Goal: Information Seeking & Learning: Compare options

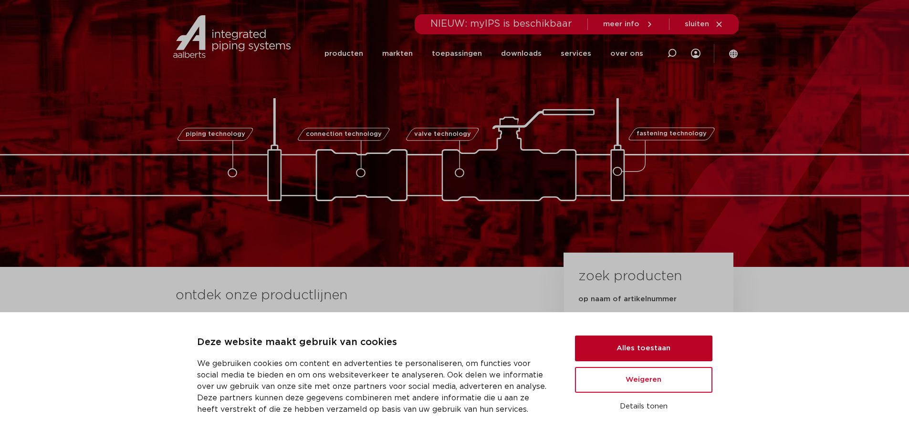
click at [649, 348] on button "Alles toestaan" at bounding box center [643, 349] width 137 height 26
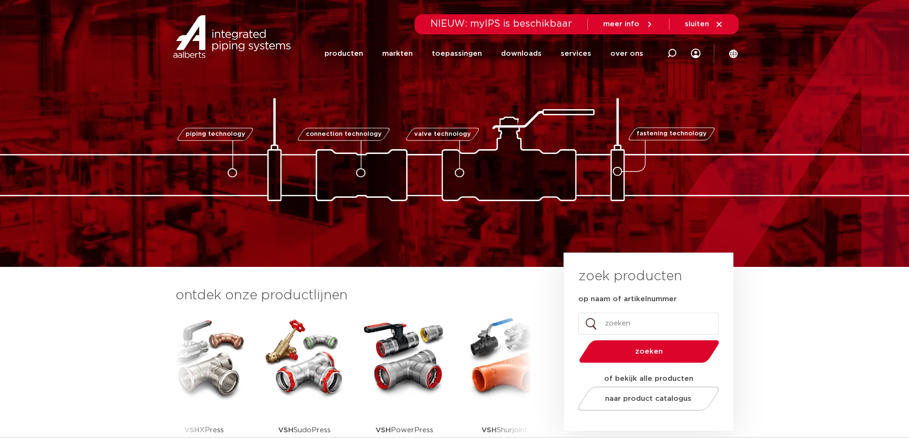
click at [638, 325] on input "op naam of artikelnummer" at bounding box center [648, 324] width 140 height 22
type input "bikon t"
click at [575, 340] on button "zoeken" at bounding box center [649, 352] width 148 height 24
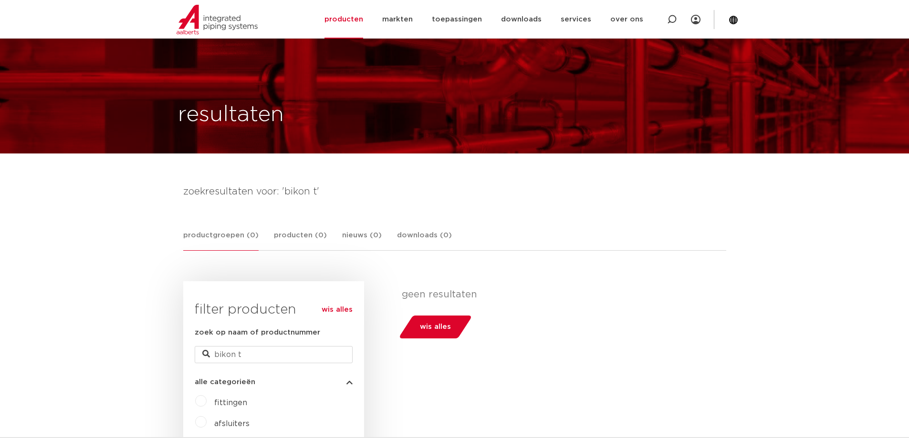
scroll to position [191, 0]
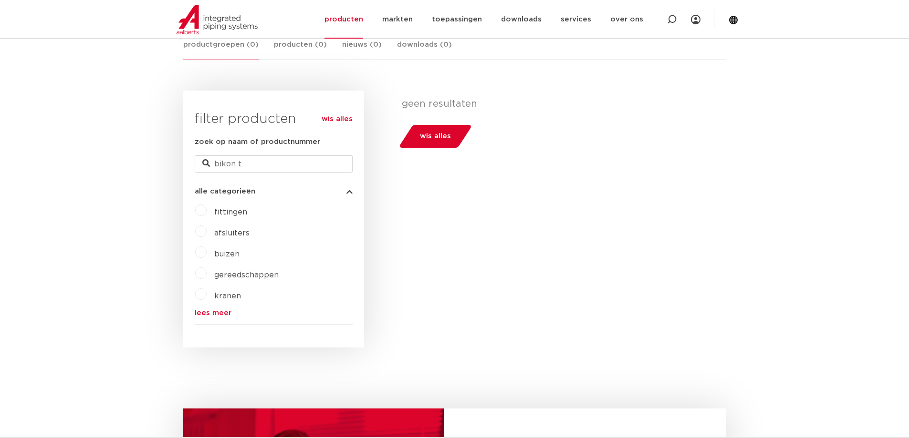
click at [241, 203] on label "fittingen" at bounding box center [227, 210] width 41 height 15
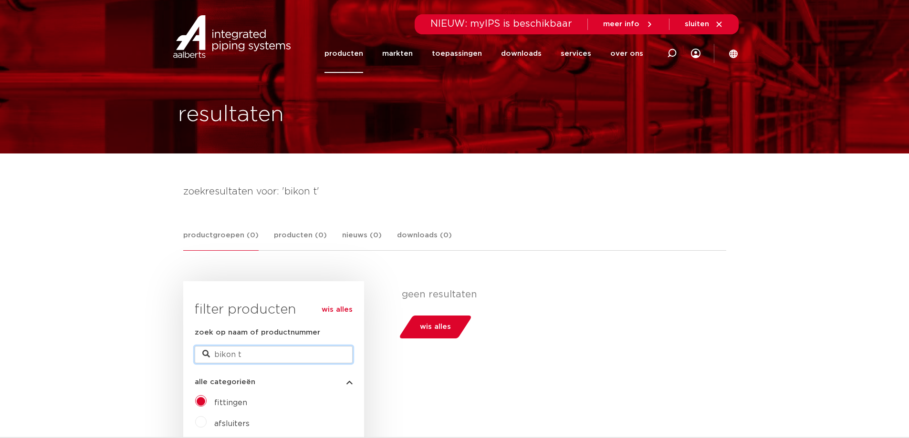
drag, startPoint x: 189, startPoint y: 351, endPoint x: 12, endPoint y: 348, distance: 176.6
type input "t"
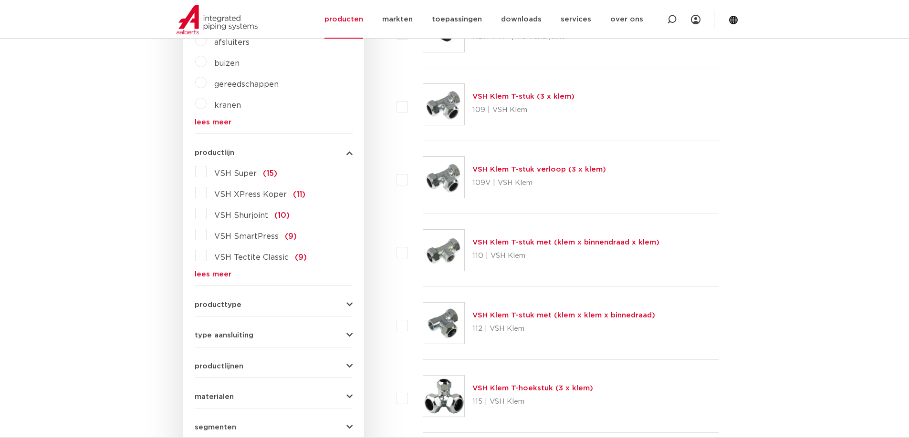
scroll to position [239, 0]
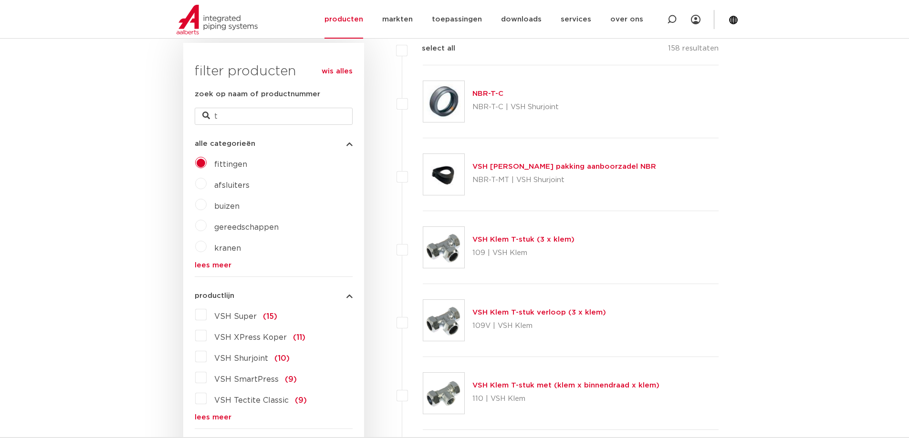
click at [444, 260] on img at bounding box center [443, 247] width 41 height 41
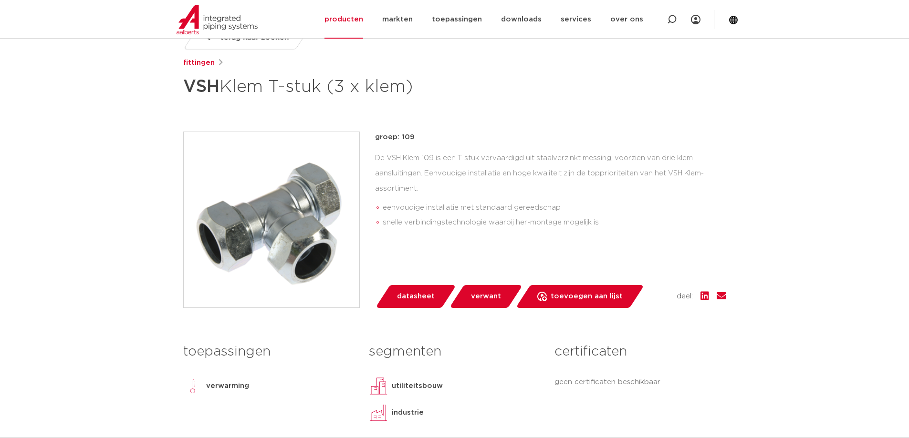
scroll to position [239, 0]
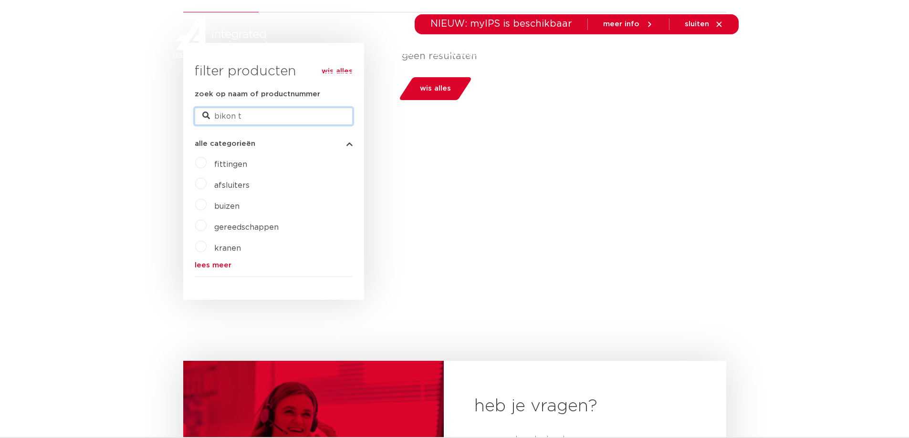
click at [296, 119] on input "bikon t" at bounding box center [274, 116] width 158 height 17
drag, startPoint x: 234, startPoint y: 114, endPoint x: 104, endPoint y: 115, distance: 129.3
click at [104, 115] on body "Zoeken NIEUW: myIPS is beschikbaar meer info sluiten producten markten toepassi…" at bounding box center [454, 308] width 909 height 1095
type input "t"
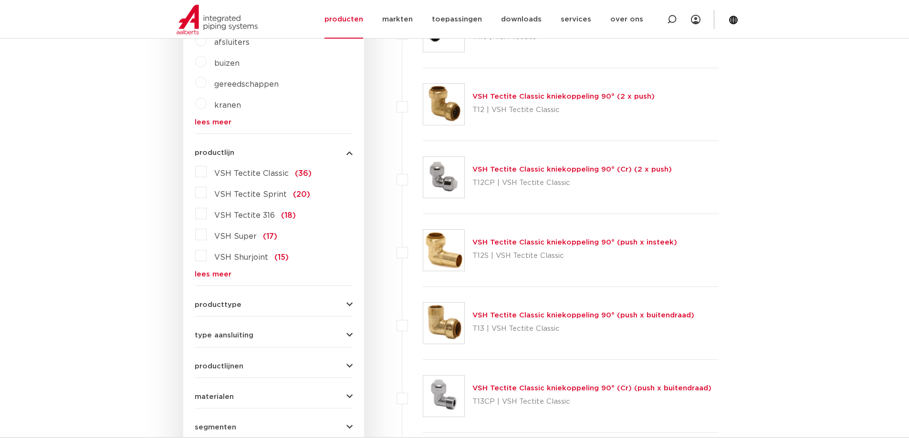
scroll to position [95, 0]
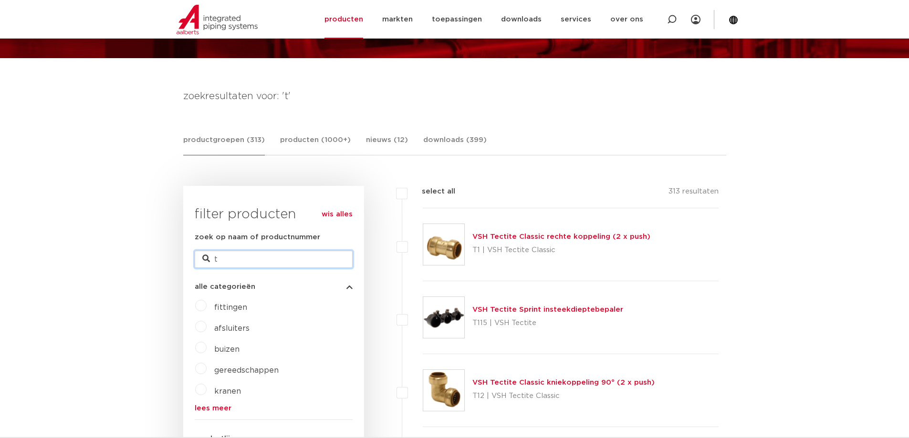
click at [297, 256] on input "t" at bounding box center [274, 259] width 158 height 17
type input "t 35"
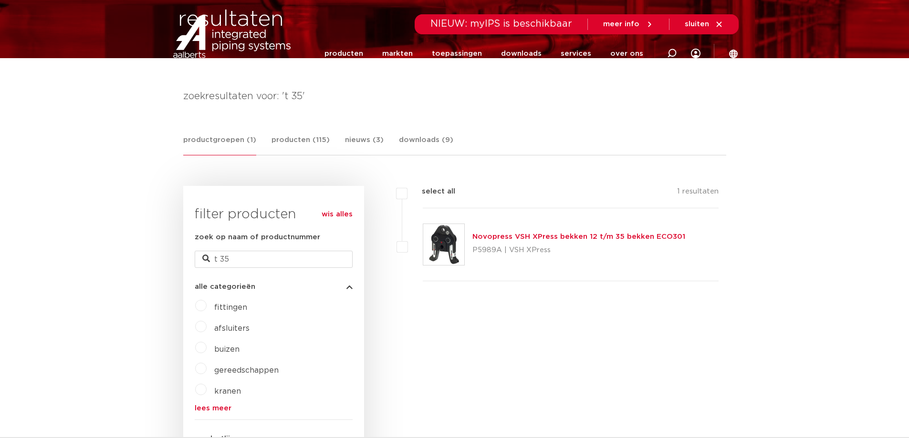
scroll to position [95, 0]
click at [277, 262] on input "t 35" at bounding box center [274, 259] width 158 height 17
type input "t"
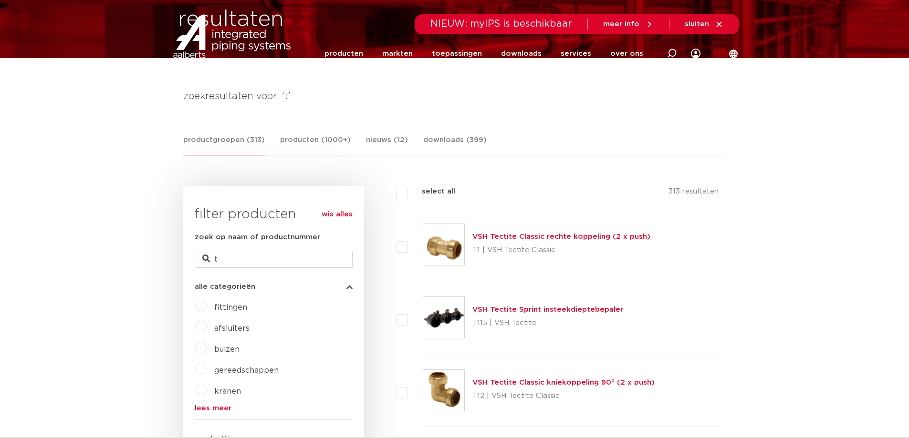
click at [230, 311] on span "fittingen" at bounding box center [230, 308] width 33 height 8
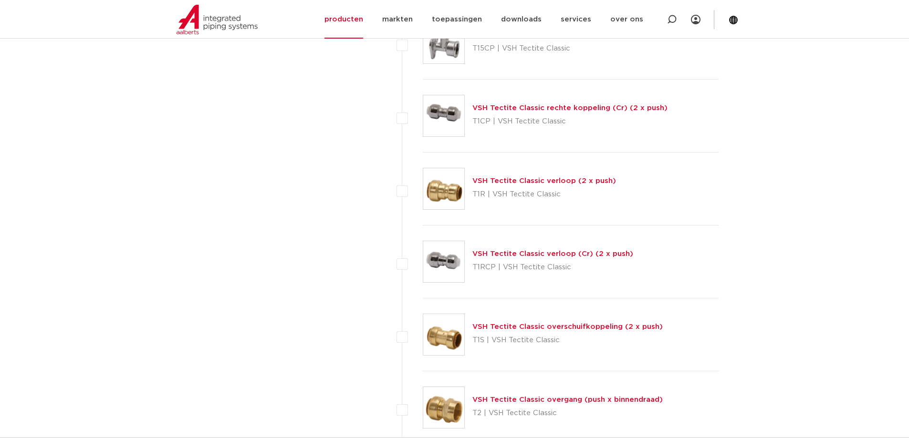
scroll to position [1097, 0]
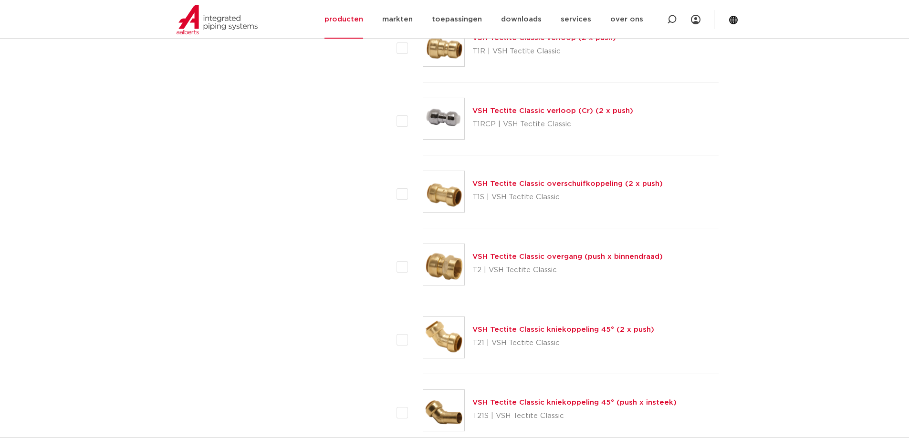
drag, startPoint x: 86, startPoint y: 438, endPoint x: 85, endPoint y: 445, distance: 6.7
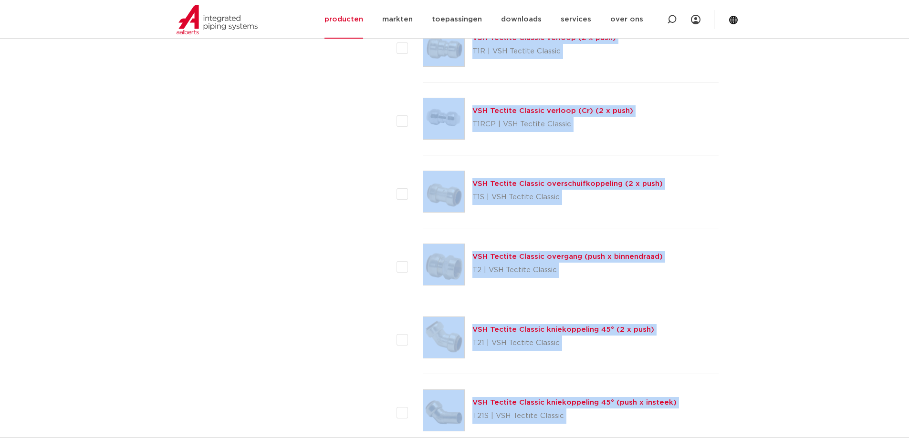
scroll to position [1107, 0]
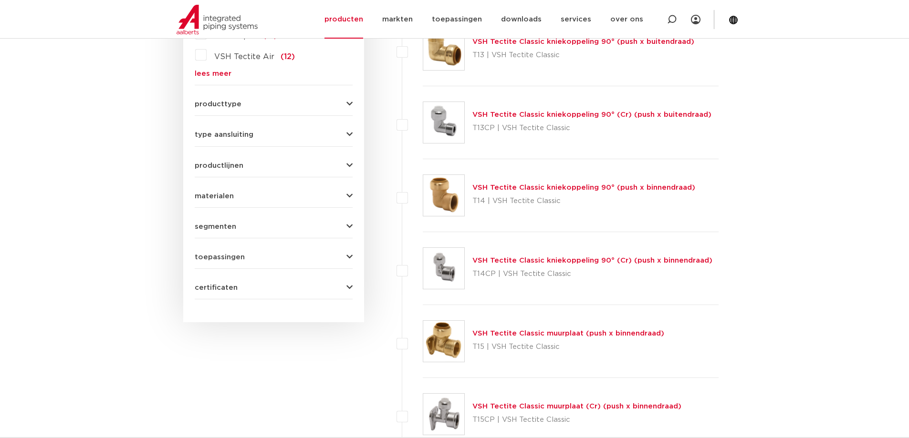
scroll to position [201, 0]
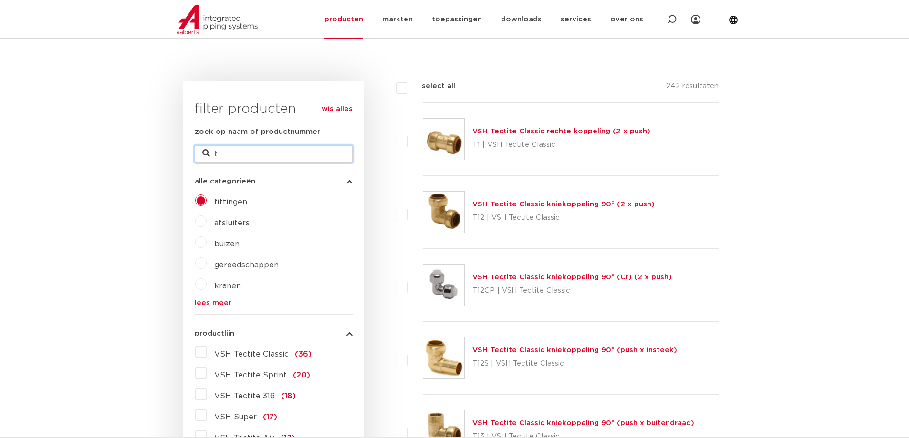
drag, startPoint x: 306, startPoint y: 153, endPoint x: 100, endPoint y: 153, distance: 206.1
type input "super"
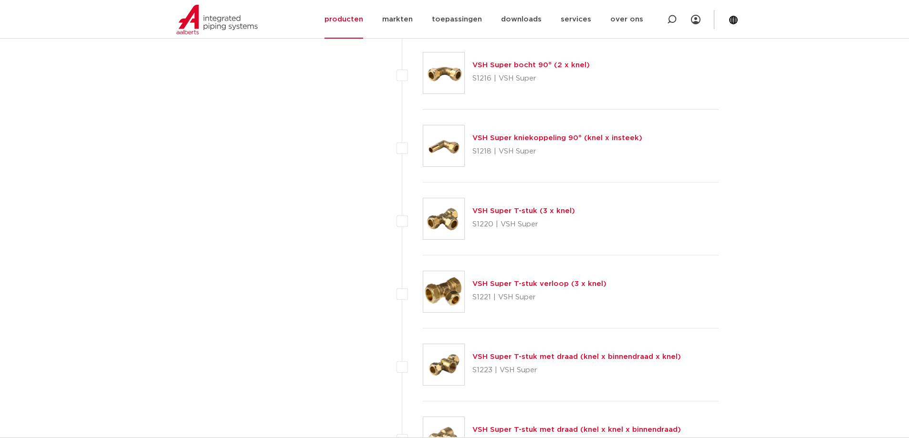
scroll to position [3064, 0]
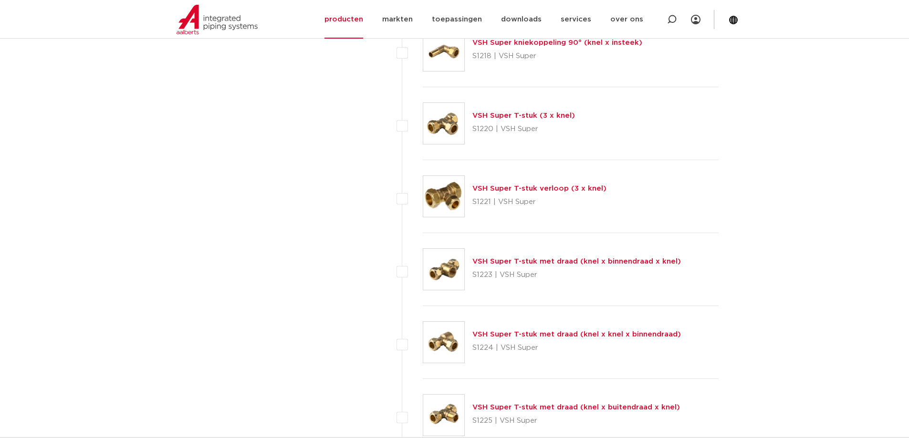
click at [449, 188] on img at bounding box center [443, 196] width 41 height 41
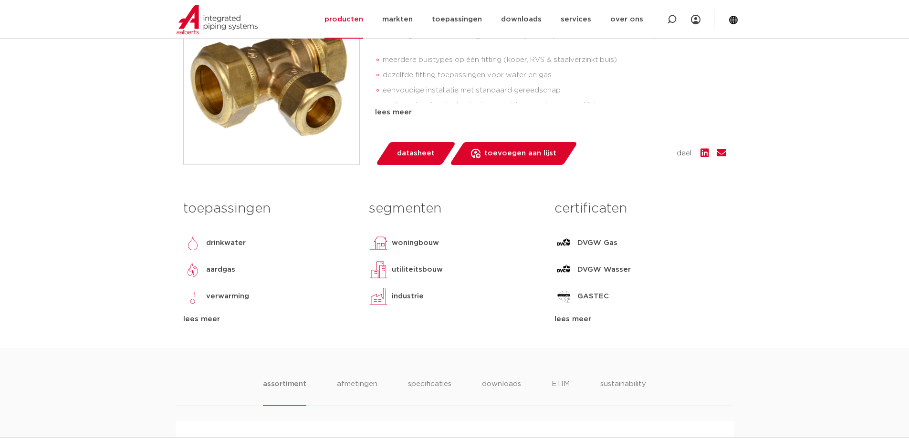
click at [428, 156] on span "datasheet" at bounding box center [416, 153] width 38 height 15
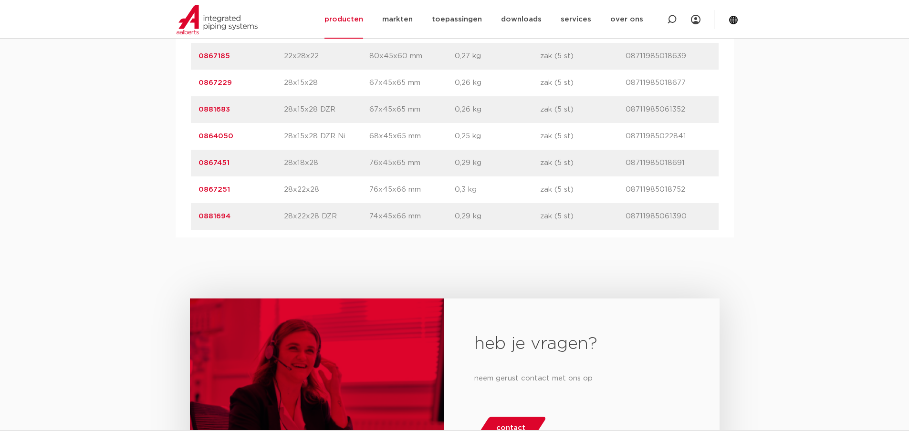
scroll to position [1154, 0]
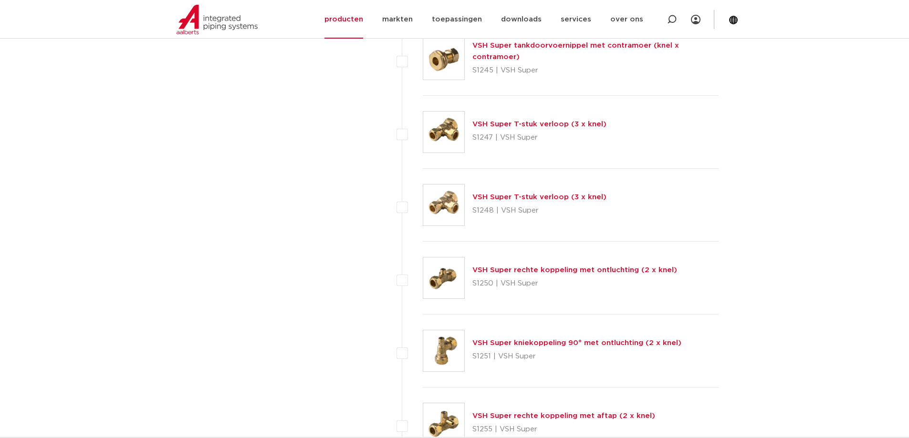
scroll to position [3398, 0]
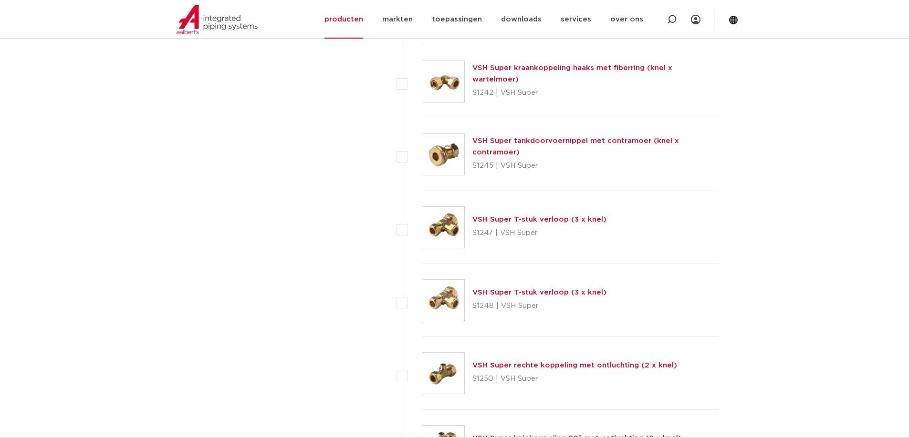
click at [450, 230] on img at bounding box center [443, 227] width 41 height 41
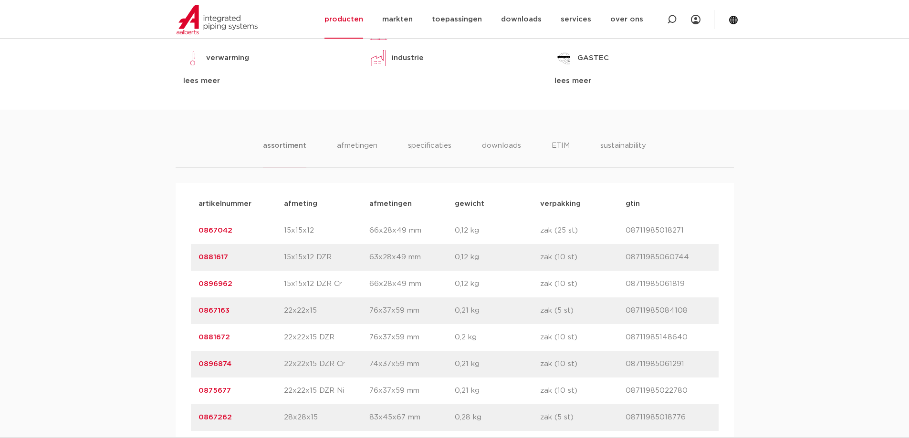
scroll to position [477, 0]
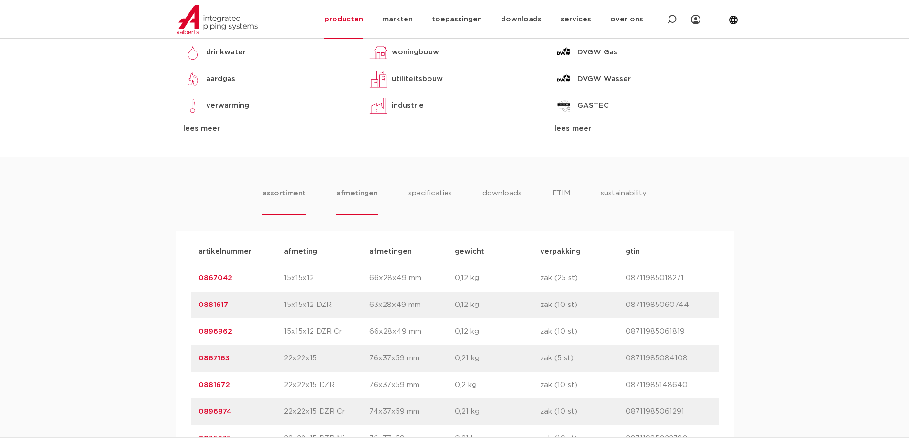
click at [358, 193] on li "afmetingen" at bounding box center [357, 201] width 42 height 27
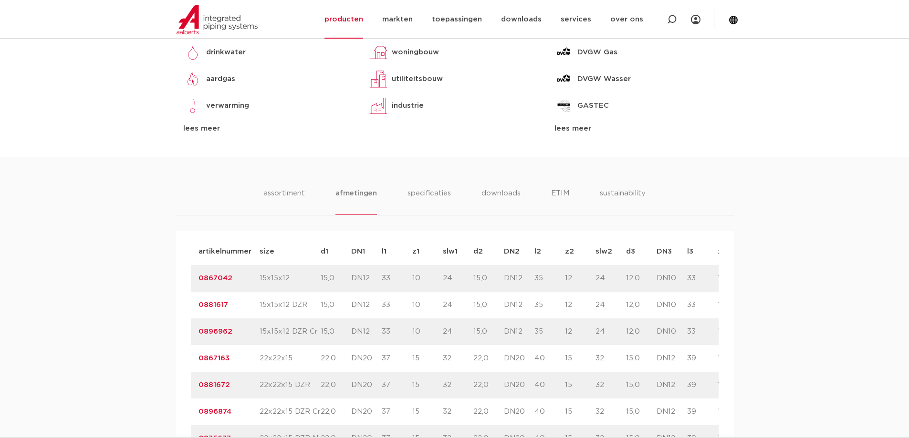
scroll to position [620, 0]
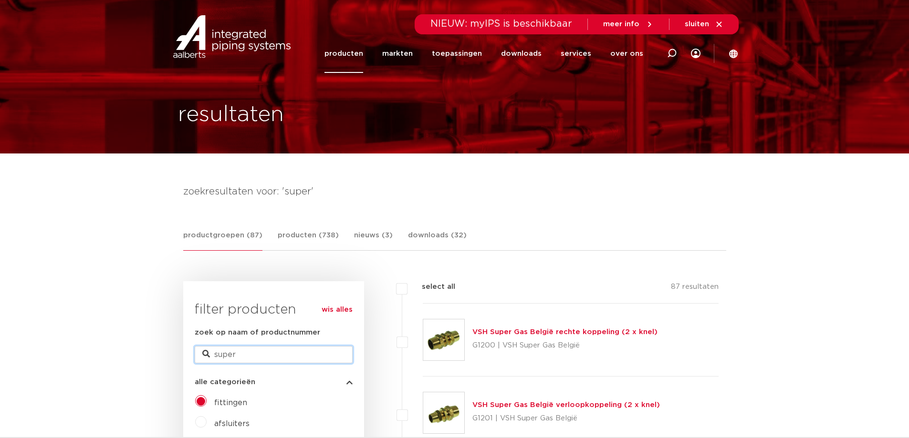
click at [276, 348] on input "super" at bounding box center [274, 354] width 158 height 17
drag, startPoint x: 236, startPoint y: 353, endPoint x: 149, endPoint y: 354, distance: 86.4
paste input "0881485"
type input "0881485"
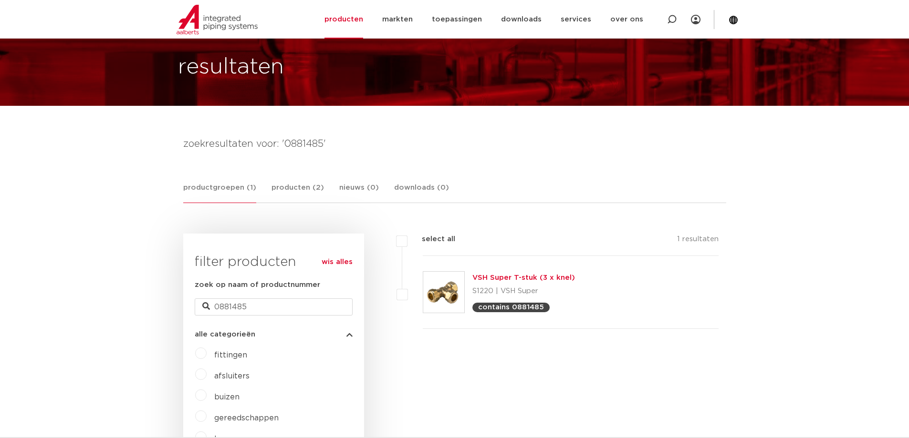
click at [451, 279] on img at bounding box center [443, 292] width 41 height 41
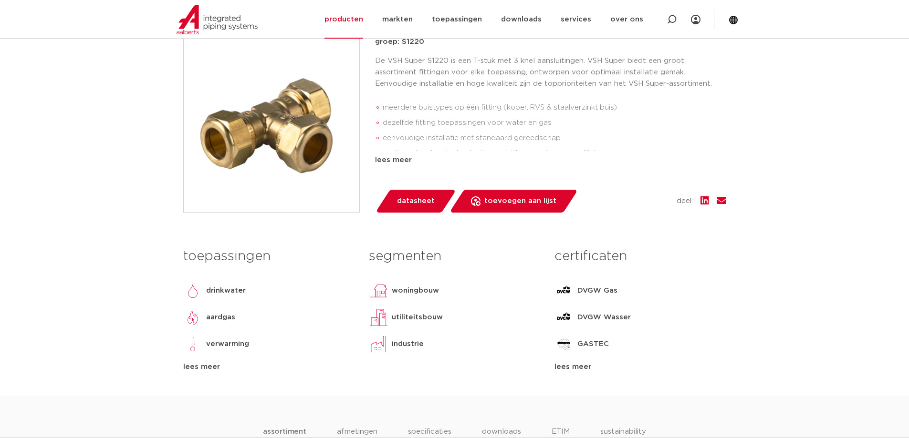
scroll to position [382, 0]
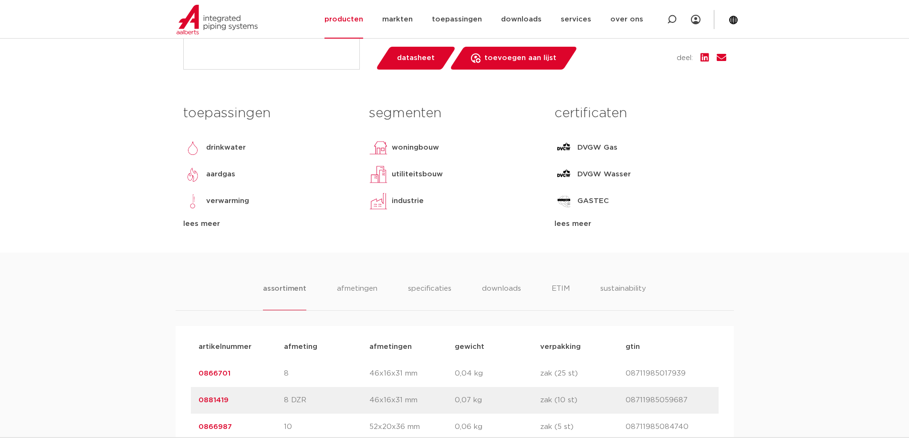
click at [200, 228] on div "lees meer" at bounding box center [268, 224] width 171 height 11
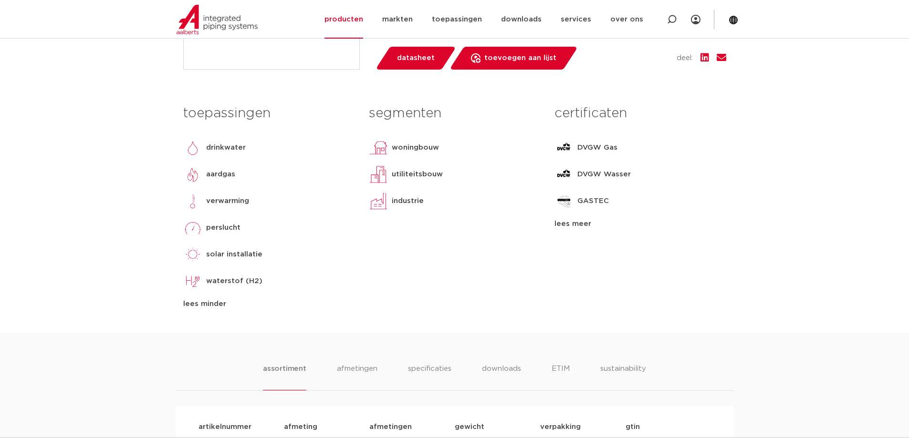
click at [587, 223] on div "lees meer" at bounding box center [639, 224] width 171 height 11
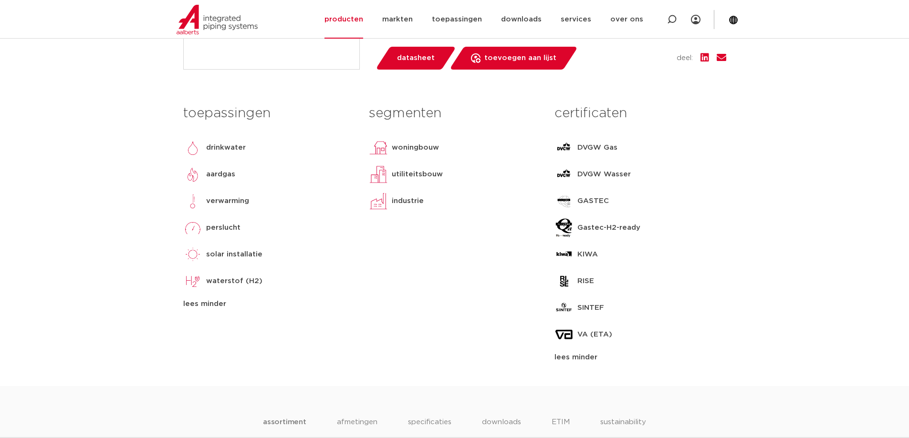
scroll to position [668, 0]
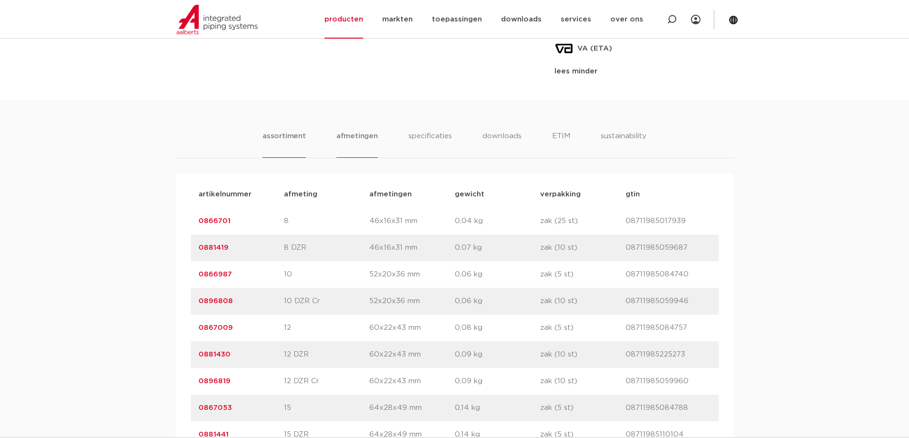
click at [369, 137] on li "afmetingen" at bounding box center [357, 144] width 42 height 27
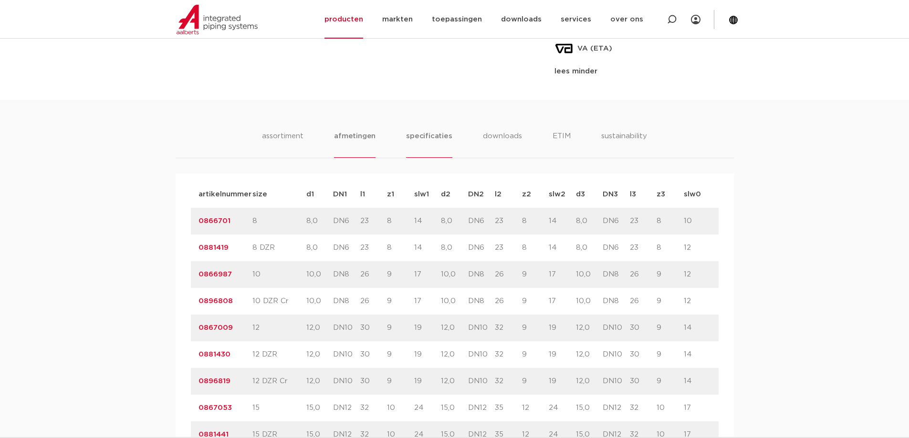
drag, startPoint x: 416, startPoint y: 132, endPoint x: 424, endPoint y: 135, distance: 8.5
click at [422, 134] on li "specificaties" at bounding box center [429, 144] width 46 height 27
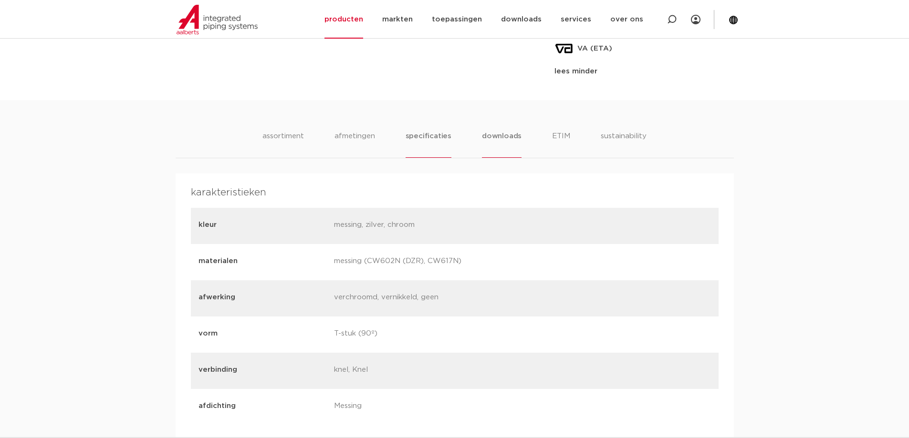
click at [507, 140] on li "downloads" at bounding box center [502, 144] width 40 height 27
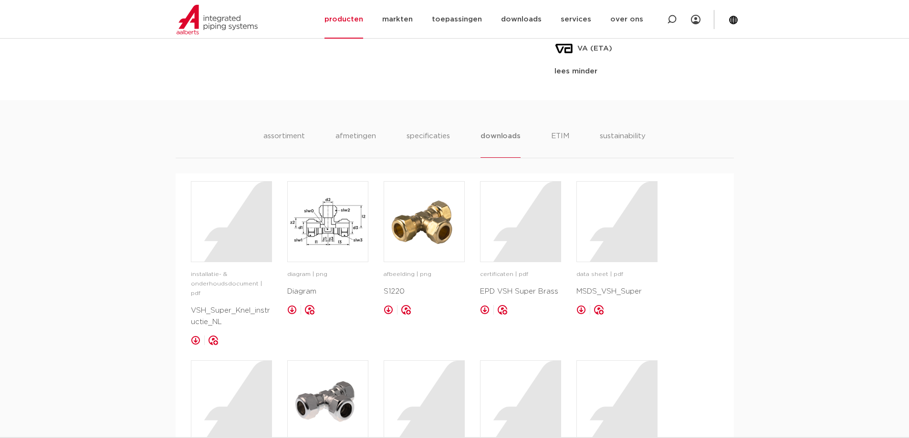
click at [391, 137] on ul "assortiment afmetingen specificaties downloads ETIM sustainability" at bounding box center [454, 144] width 382 height 27
click at [362, 137] on li "afmetingen" at bounding box center [356, 144] width 42 height 27
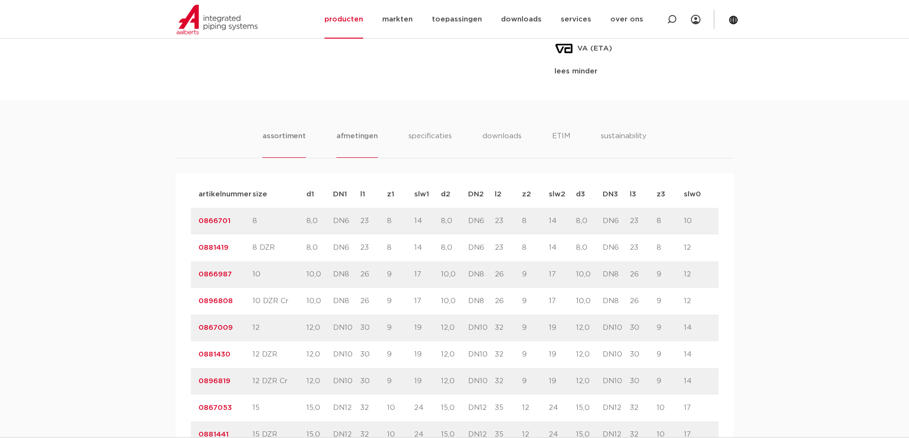
click at [272, 149] on li "assortiment" at bounding box center [283, 144] width 43 height 27
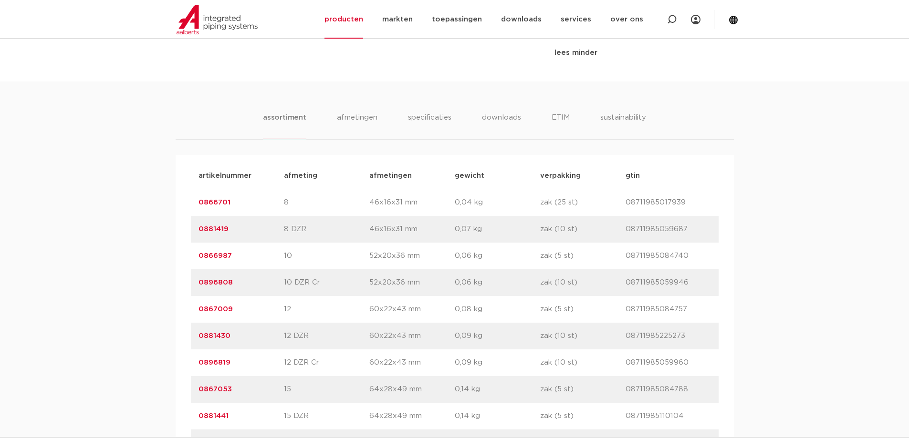
scroll to position [591, 0]
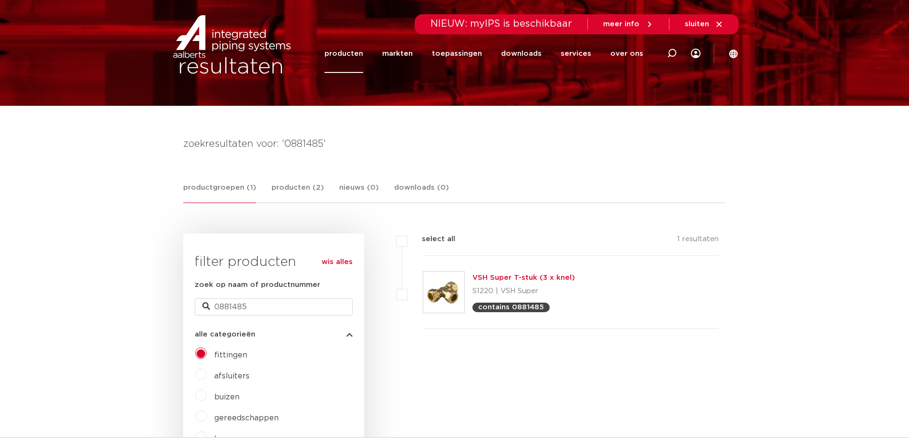
scroll to position [143, 0]
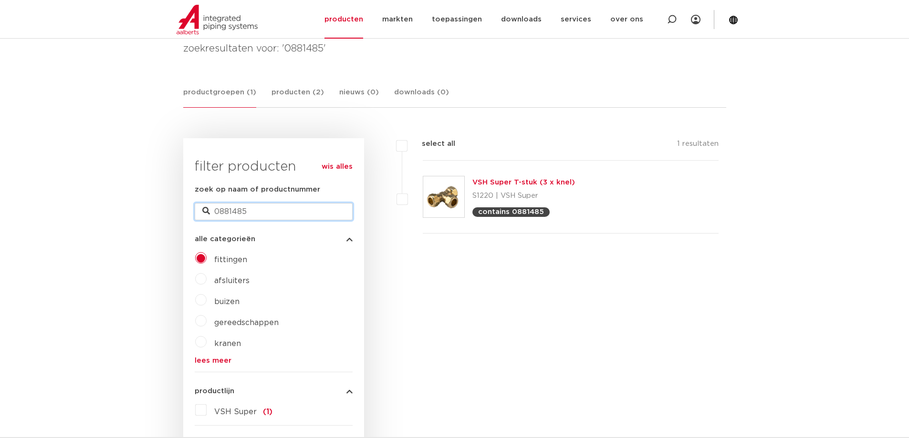
drag, startPoint x: 272, startPoint y: 208, endPoint x: 113, endPoint y: 209, distance: 158.9
type input "vsh super t stuk"
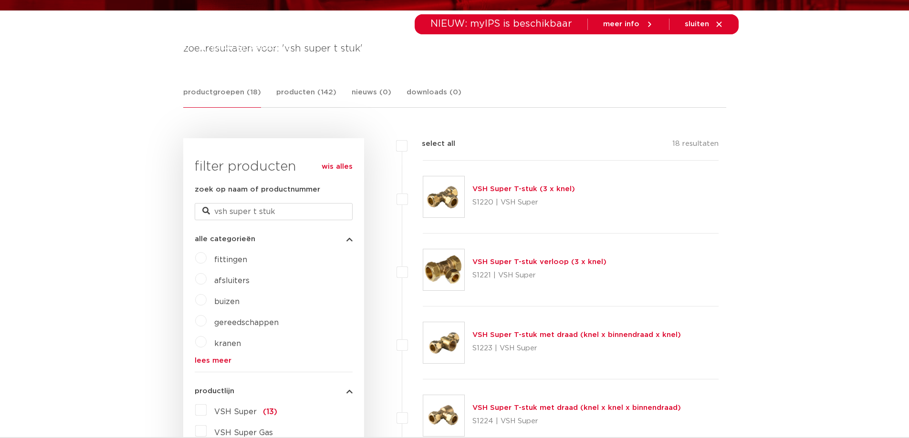
scroll to position [143, 0]
click at [453, 343] on img at bounding box center [443, 343] width 41 height 41
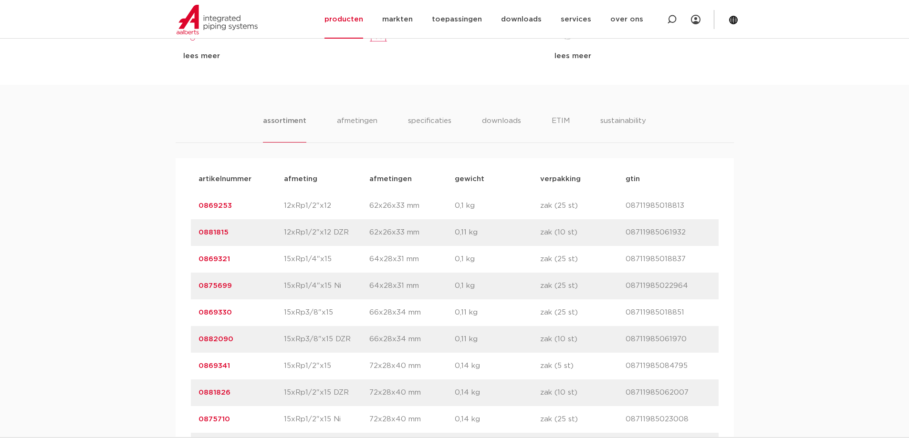
scroll to position [477, 0]
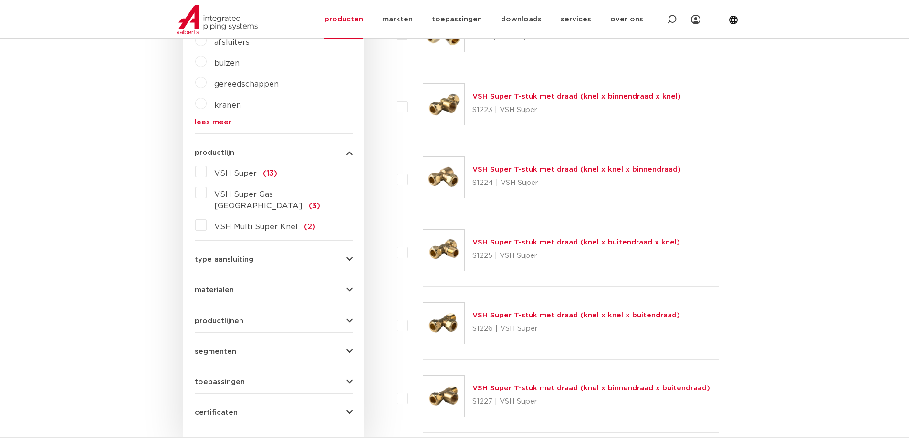
click at [442, 250] on img at bounding box center [443, 250] width 41 height 41
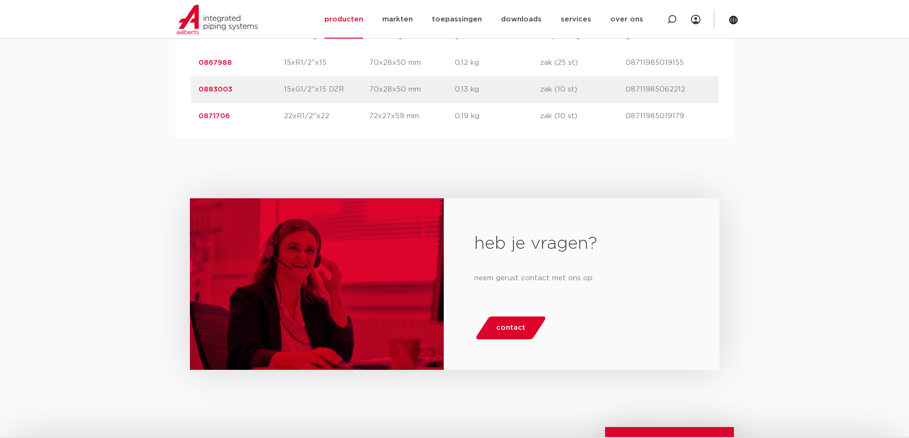
scroll to position [573, 0]
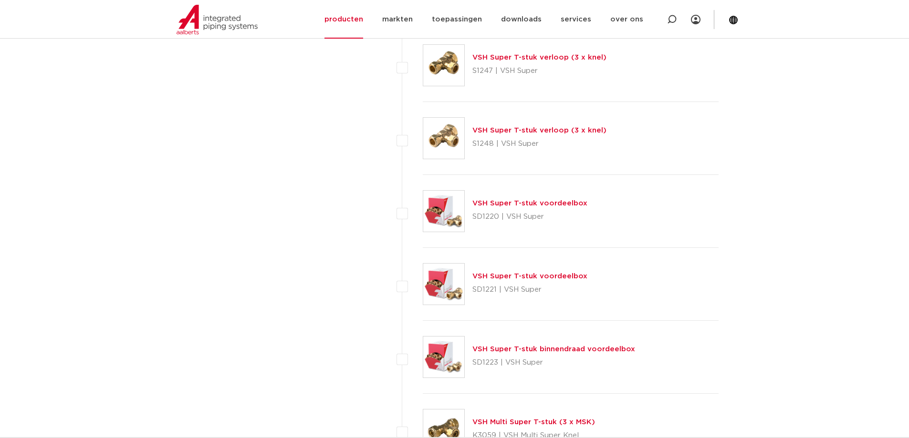
scroll to position [1097, 0]
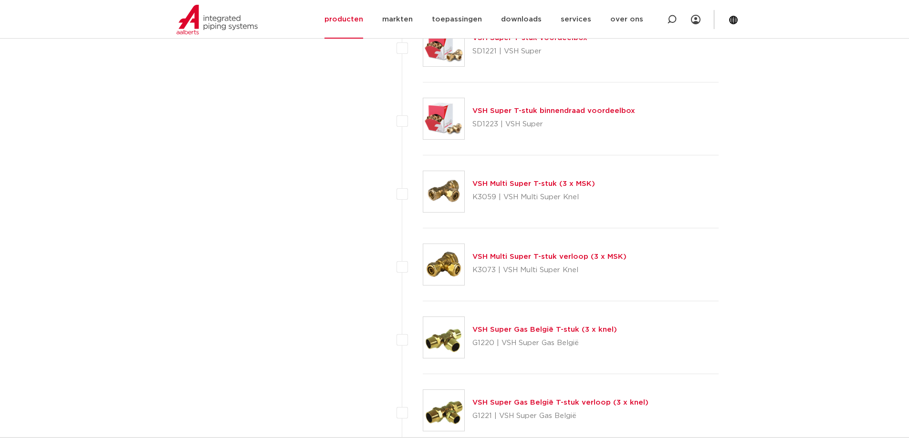
click at [456, 197] on img at bounding box center [443, 191] width 41 height 41
